Goal: Find specific page/section: Find specific page/section

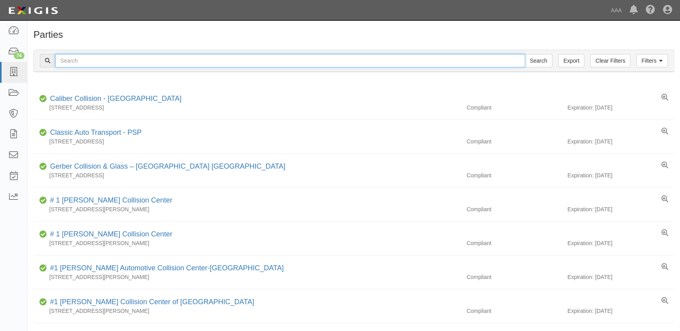
click at [136, 62] on input "text" at bounding box center [290, 60] width 470 height 13
type input "burbank"
click at [525, 54] on input "Search" at bounding box center [539, 60] width 28 height 13
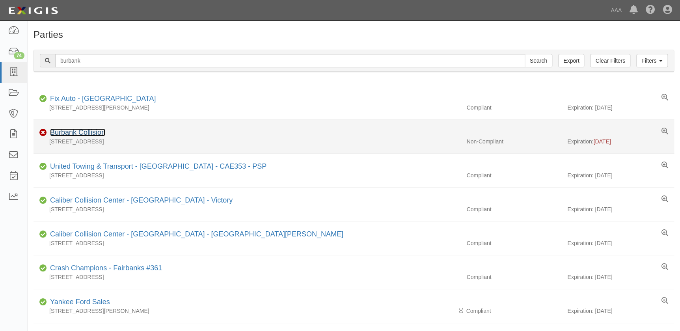
click at [94, 131] on link "Burbank Collision" at bounding box center [77, 133] width 55 height 8
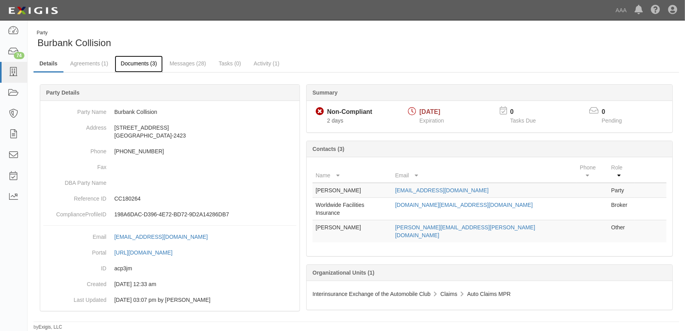
click at [138, 62] on link "Documents (3)" at bounding box center [139, 64] width 48 height 17
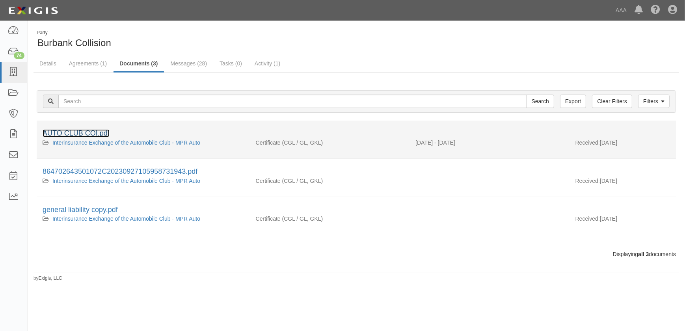
click at [83, 131] on link "AUTO CLUB COI.pdf" at bounding box center [76, 133] width 67 height 8
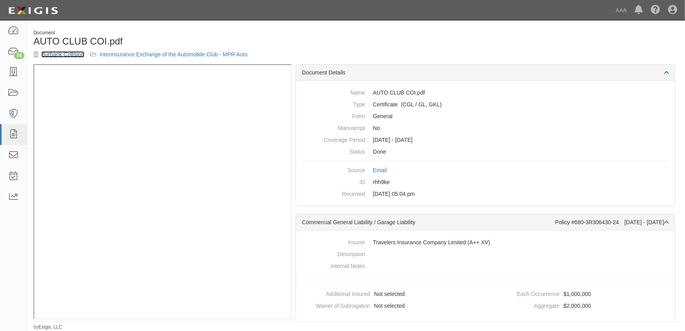
click at [67, 55] on link "Burbank Collision" at bounding box center [62, 54] width 43 height 6
